Goal: Information Seeking & Learning: Learn about a topic

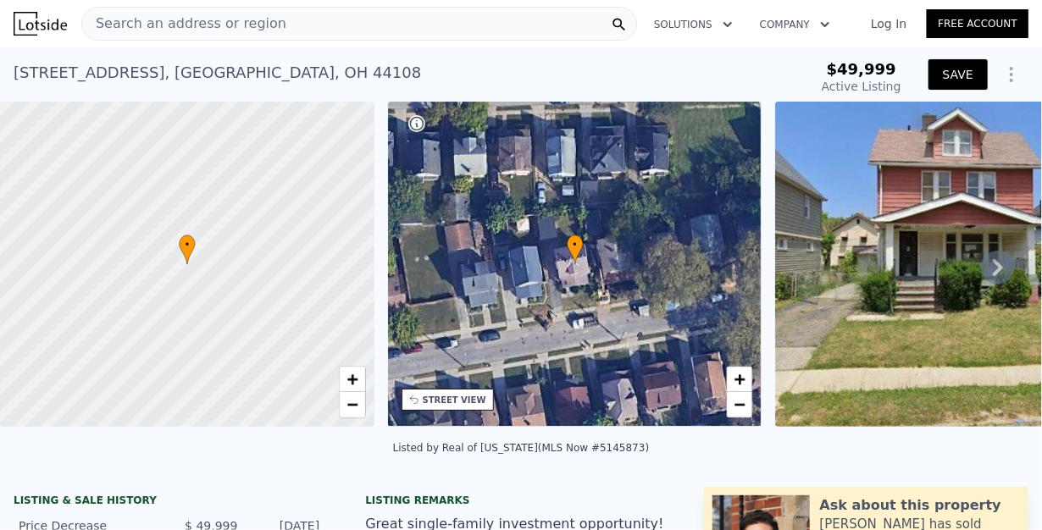
click at [963, 69] on button "SAVE" at bounding box center [957, 74] width 59 height 30
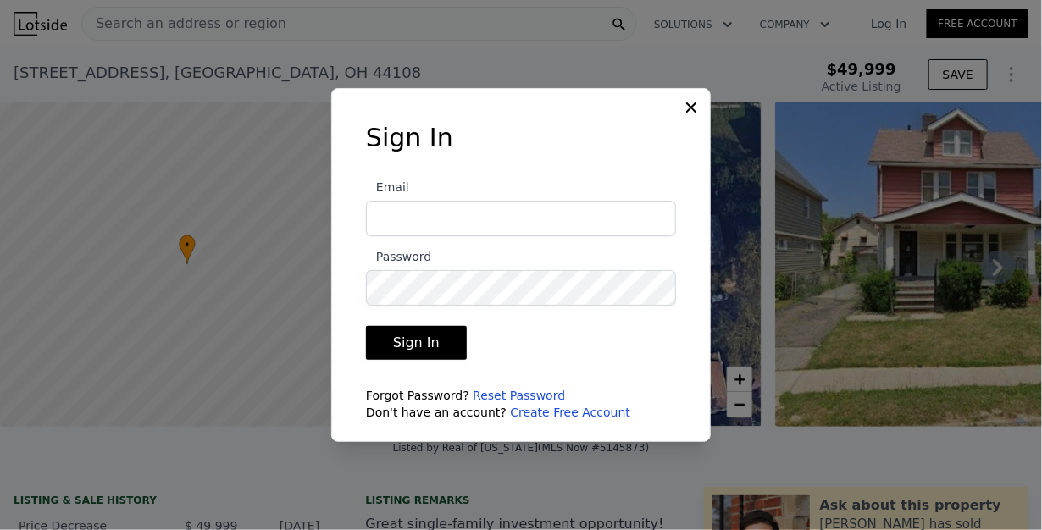
click at [391, 208] on input "Email" at bounding box center [521, 219] width 310 height 36
type input "[EMAIL_ADDRESS][DOMAIN_NAME]"
click at [417, 342] on button "Sign In" at bounding box center [416, 343] width 101 height 34
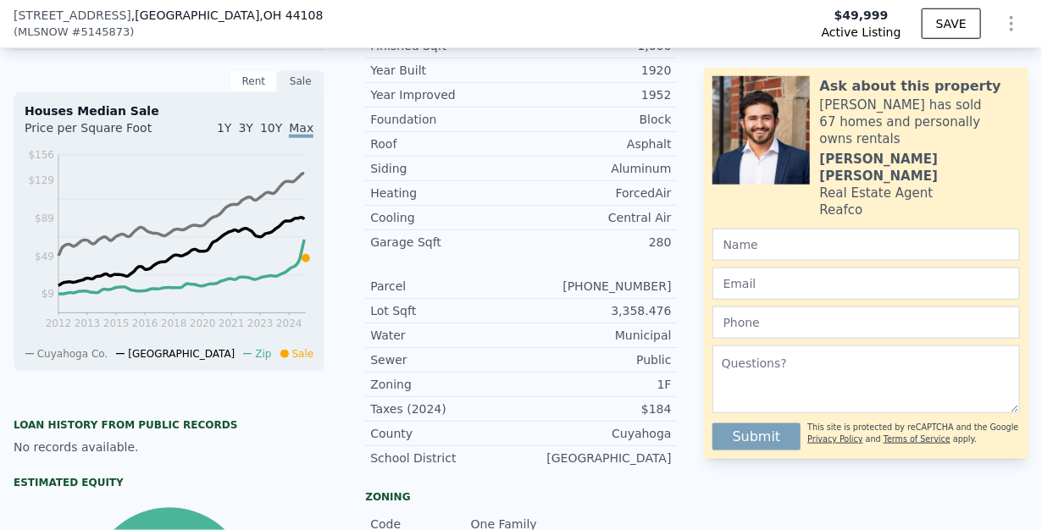
scroll to position [468, 0]
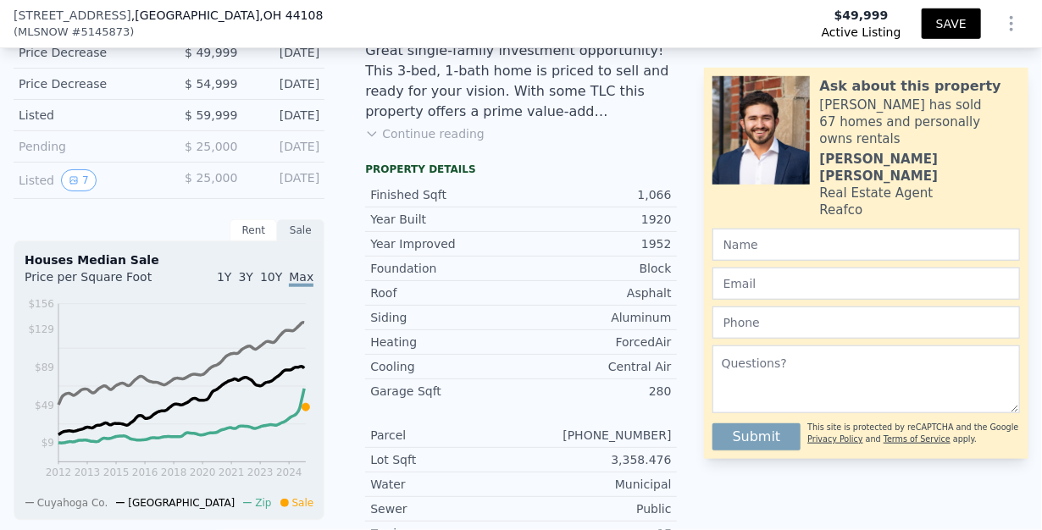
click at [934, 19] on button "SAVE" at bounding box center [951, 23] width 59 height 30
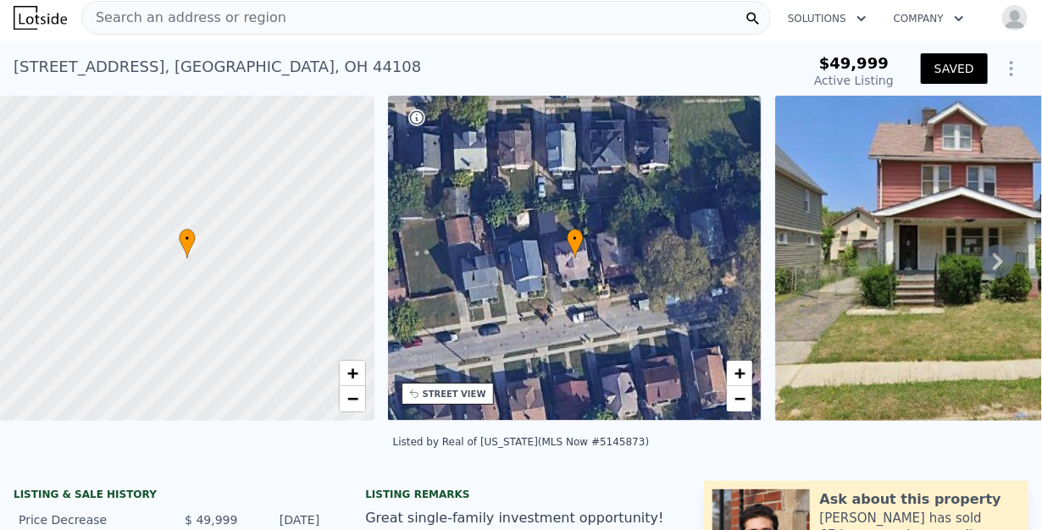
scroll to position [0, 0]
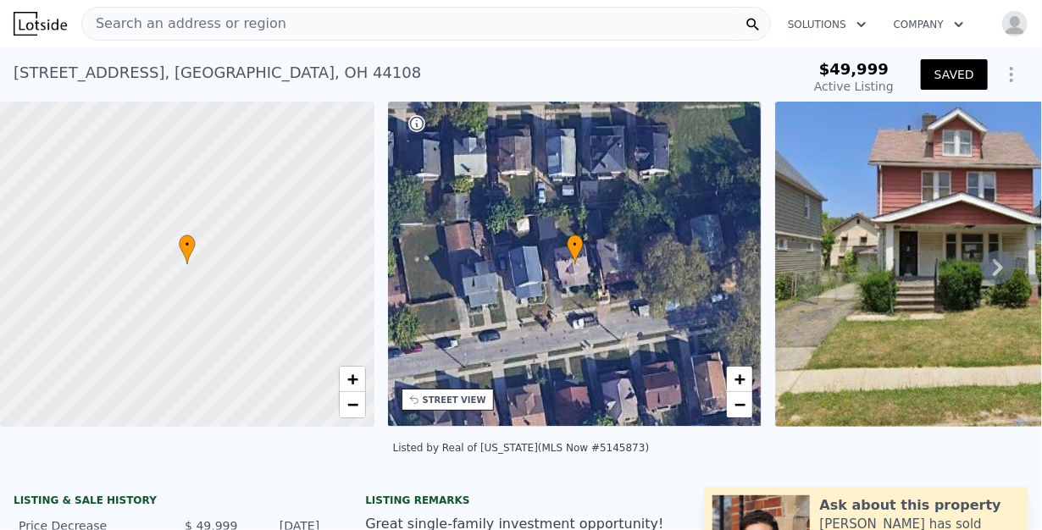
click at [122, 23] on span "Search an address or region" at bounding box center [184, 24] width 204 height 20
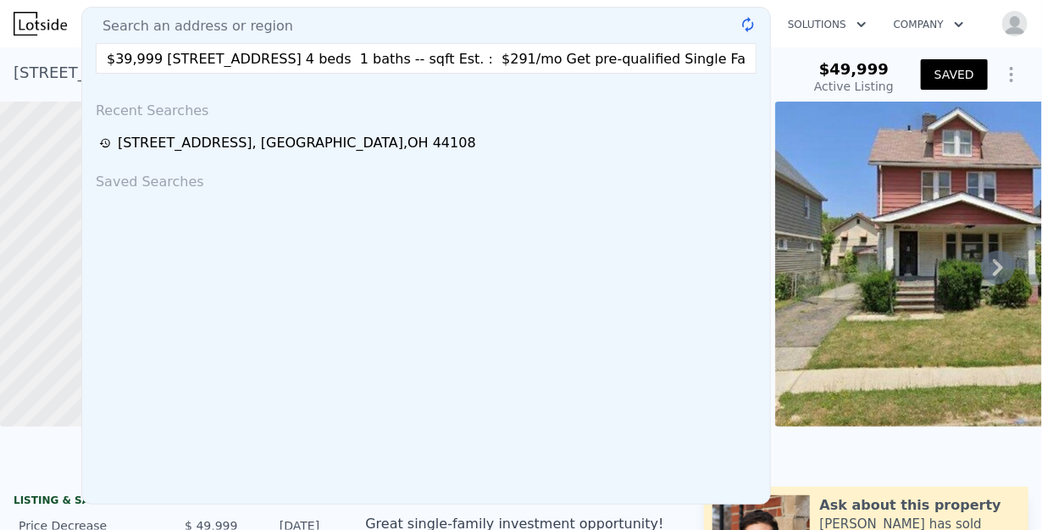
scroll to position [0, 4237]
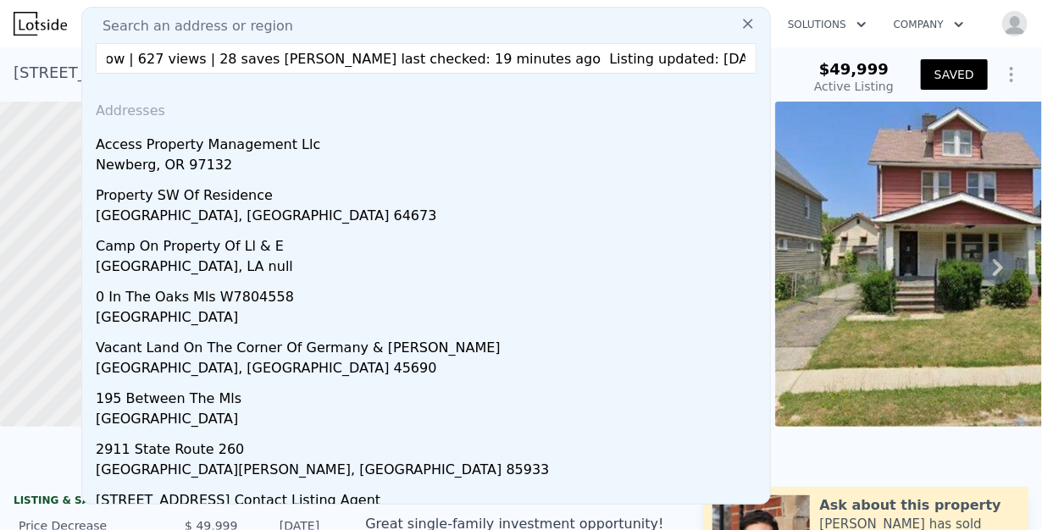
drag, startPoint x: 684, startPoint y: 59, endPoint x: -16, endPoint y: 59, distance: 700.5
click at [0, 59] on html "Search an address or region Search an address or region $39,999 [STREET_ADDRESS…" at bounding box center [521, 265] width 1042 height 530
drag, startPoint x: 374, startPoint y: 64, endPoint x: -5, endPoint y: 60, distance: 378.6
click at [0, 60] on html "Search an address or region Search an address or region $39,999 [STREET_ADDRESS…" at bounding box center [521, 265] width 1042 height 530
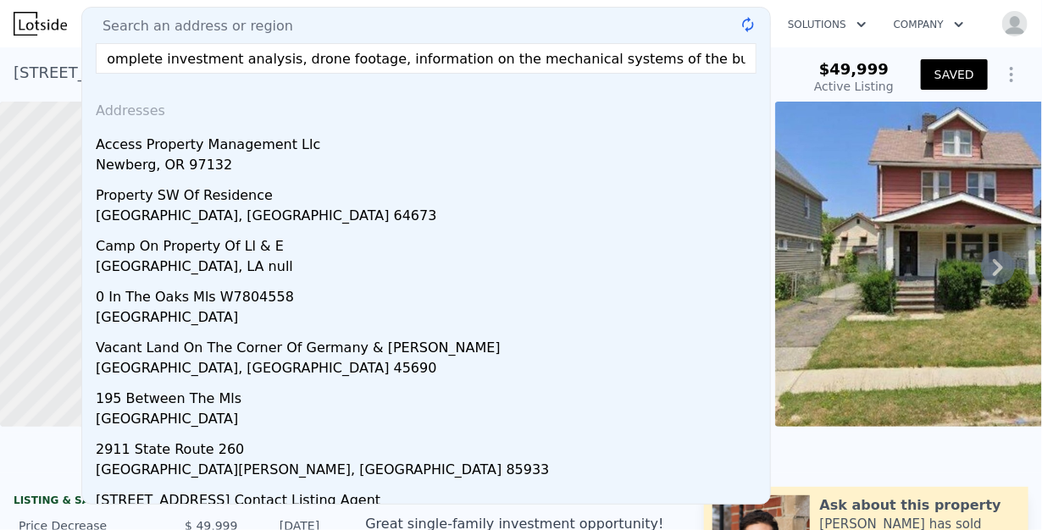
scroll to position [0, 1631]
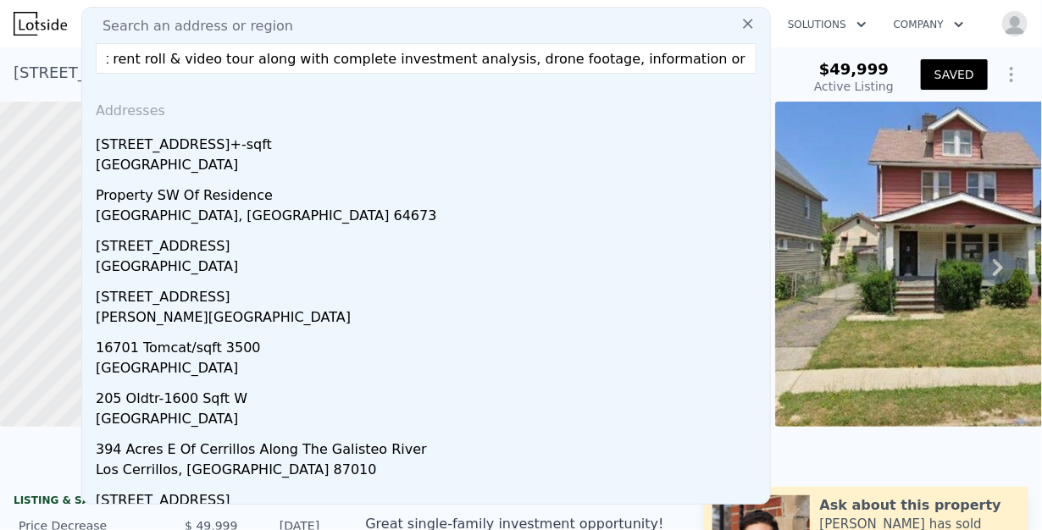
type input "$39,999 [STREET_ADDRESS] 4 beds 1 baths -- sqft Est. : $291/mo Get pre-qualifie…"
click at [743, 25] on icon at bounding box center [748, 24] width 10 height 10
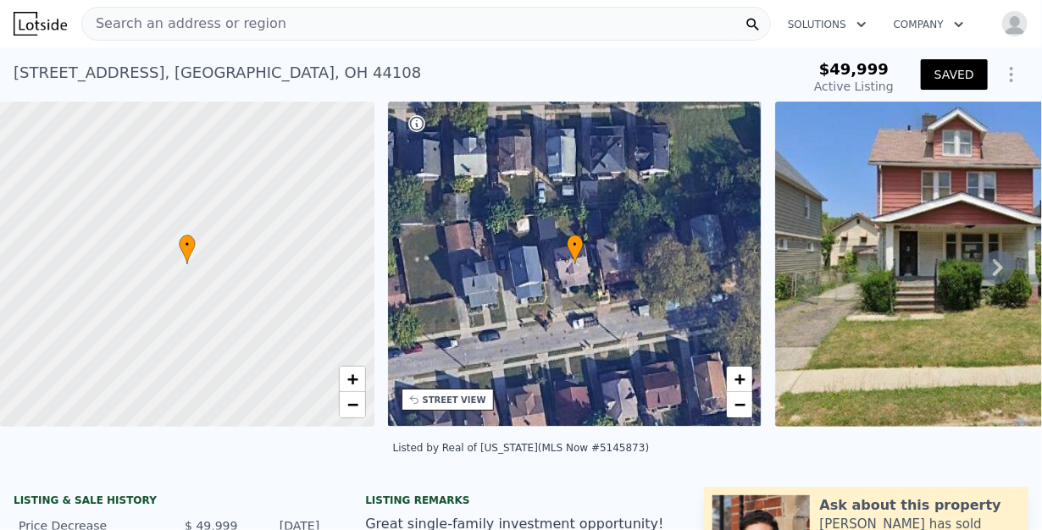
click at [109, 21] on span "Search an address or region" at bounding box center [184, 24] width 204 height 20
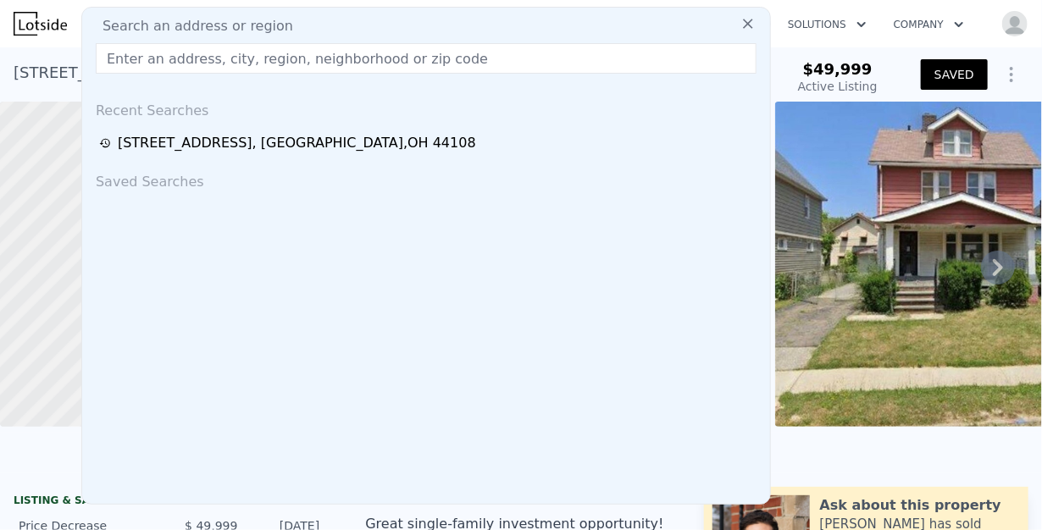
checkbox input "true"
type input "3"
type input "1.5"
type input "892"
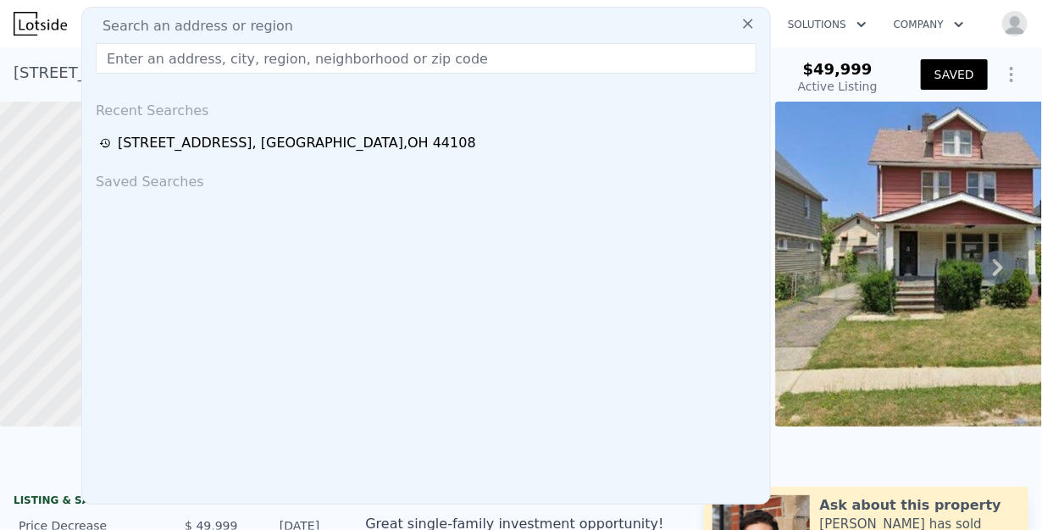
type input "1394"
type input "2718.144"
type input "4748.04"
drag, startPoint x: 109, startPoint y: 21, endPoint x: 64, endPoint y: 97, distance: 87.7
click at [53, 108] on div at bounding box center [187, 264] width 449 height 390
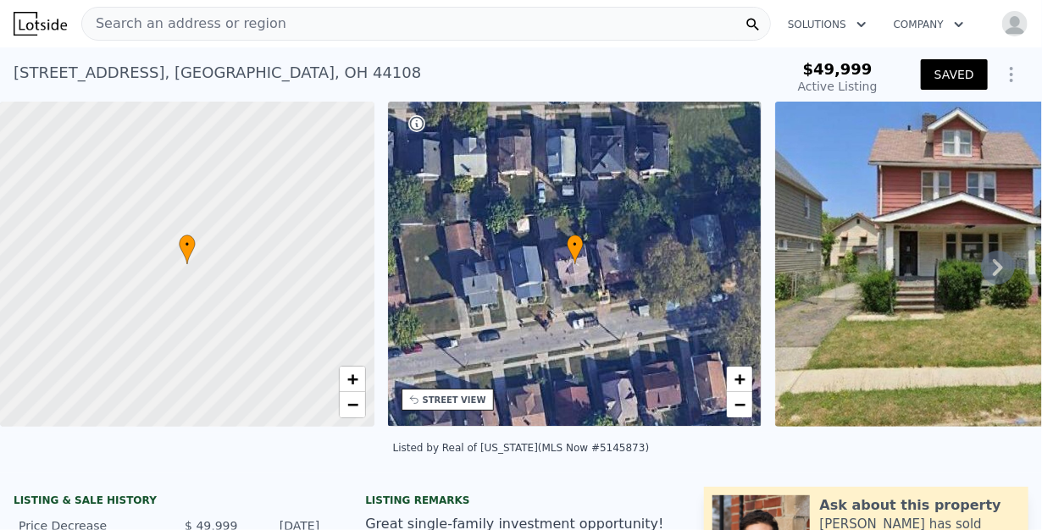
click at [99, 30] on span "Search an address or region" at bounding box center [184, 24] width 204 height 20
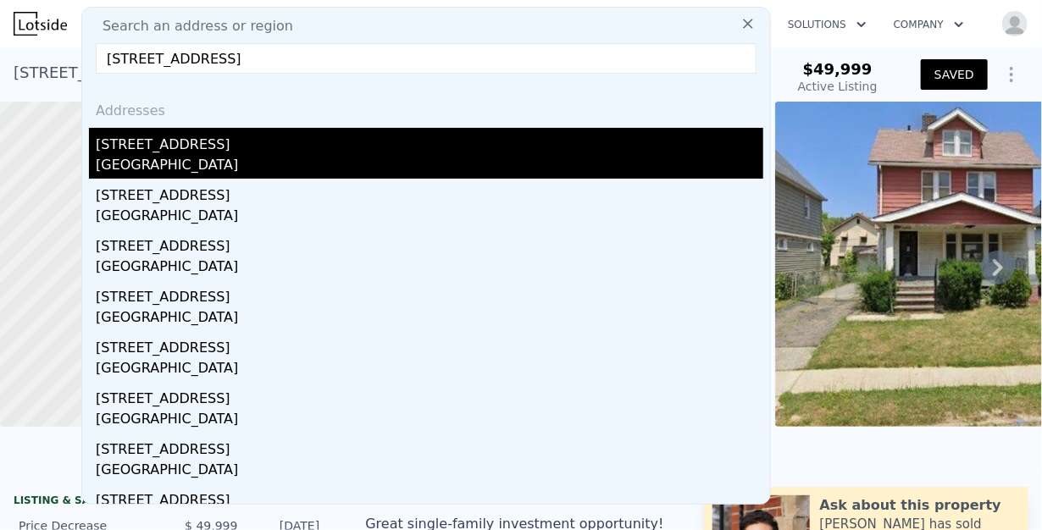
type input "[STREET_ADDRESS]"
click at [179, 153] on div "[STREET_ADDRESS]" at bounding box center [429, 141] width 667 height 27
